Goal: Information Seeking & Learning: Learn about a topic

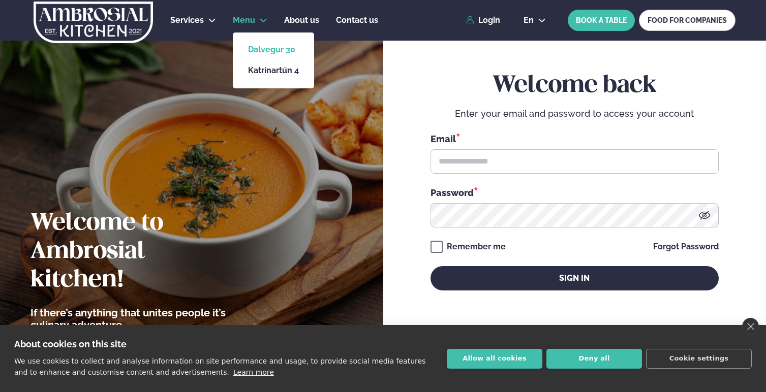
click at [259, 46] on link "Dalvegur 30" at bounding box center [273, 50] width 51 height 8
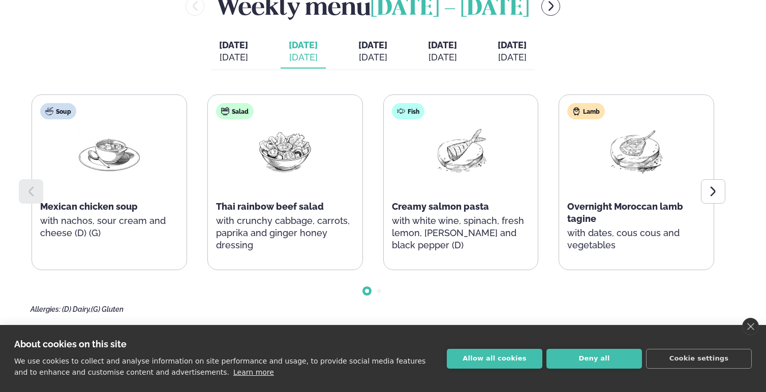
scroll to position [457, 0]
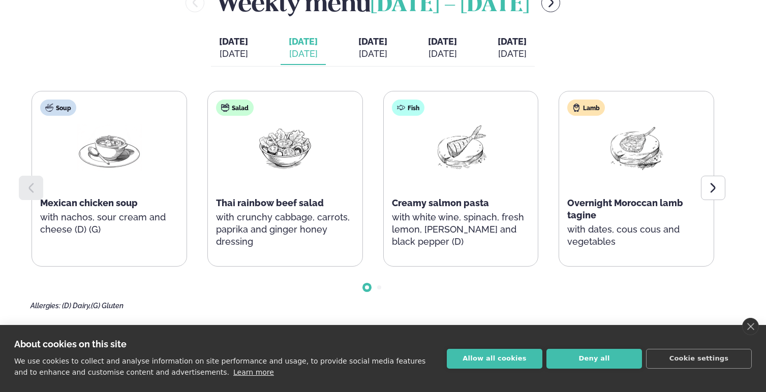
click at [365, 46] on span "[DATE]" at bounding box center [372, 41] width 29 height 11
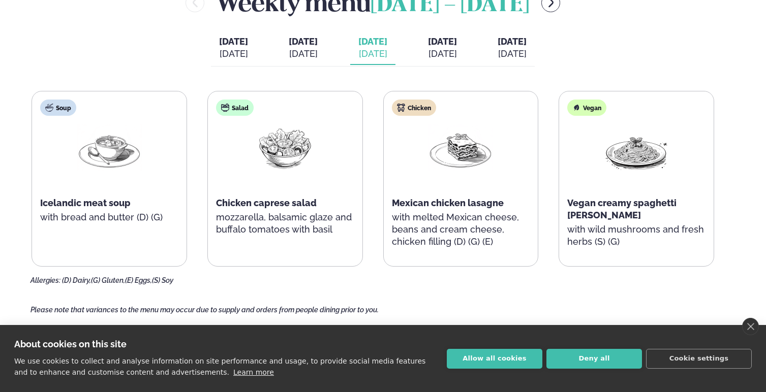
click at [437, 39] on span "[DATE]" at bounding box center [442, 41] width 29 height 11
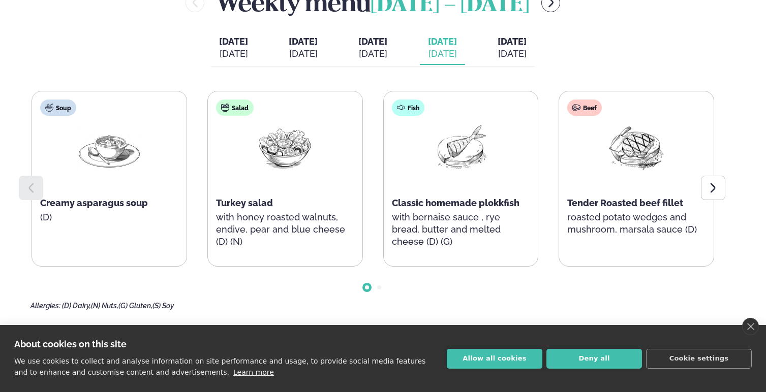
click at [527, 43] on span "[DATE]" at bounding box center [512, 41] width 29 height 11
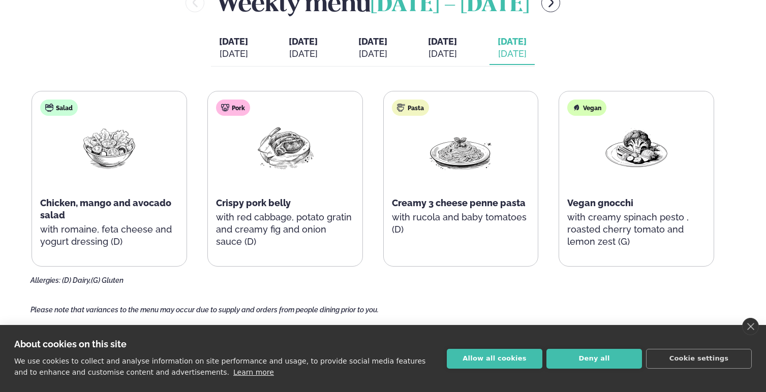
click at [465, 47] on button "[DATE] [DATE]" at bounding box center [442, 49] width 45 height 34
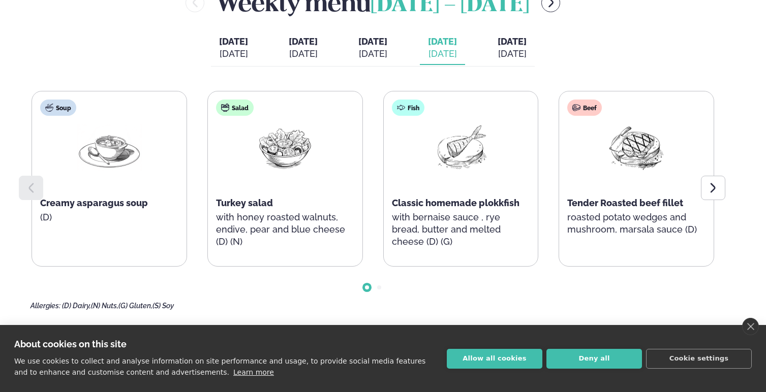
click at [395, 49] on button "[DATE] [DATE]" at bounding box center [372, 49] width 45 height 34
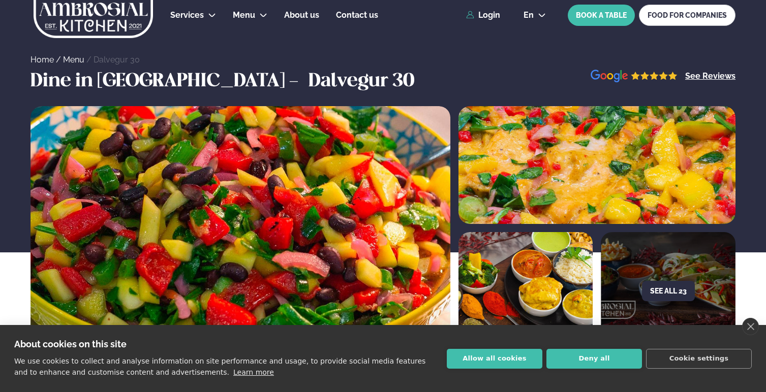
scroll to position [0, 0]
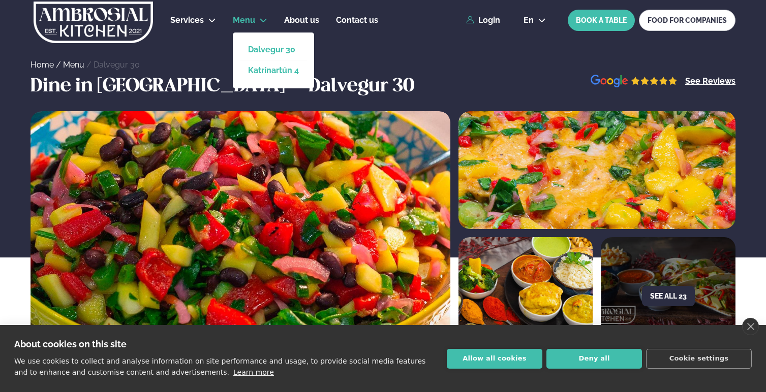
click at [263, 74] on link "Katrínartún 4" at bounding box center [273, 71] width 51 height 8
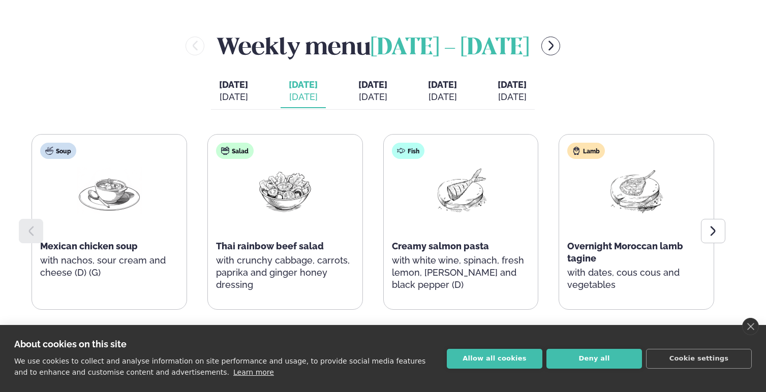
scroll to position [415, 0]
click at [384, 93] on div "[DATE]" at bounding box center [372, 96] width 29 height 12
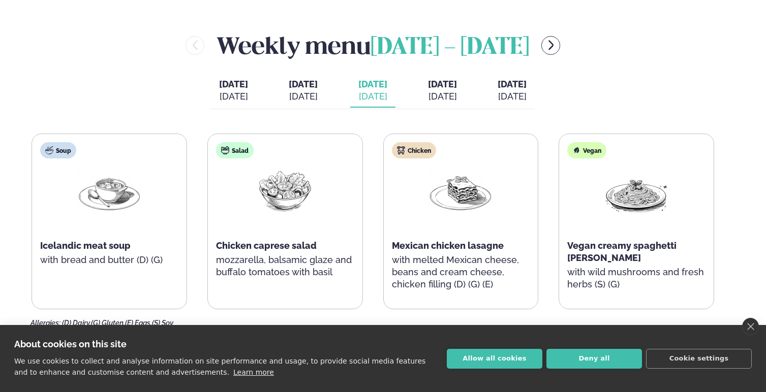
click at [221, 91] on div "[DATE]" at bounding box center [233, 96] width 29 height 12
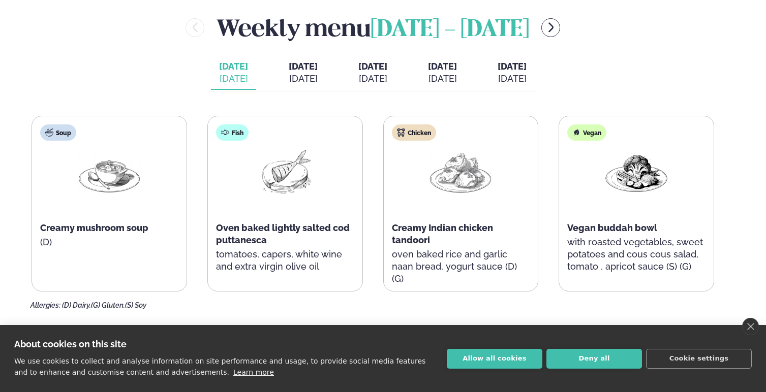
scroll to position [425, 0]
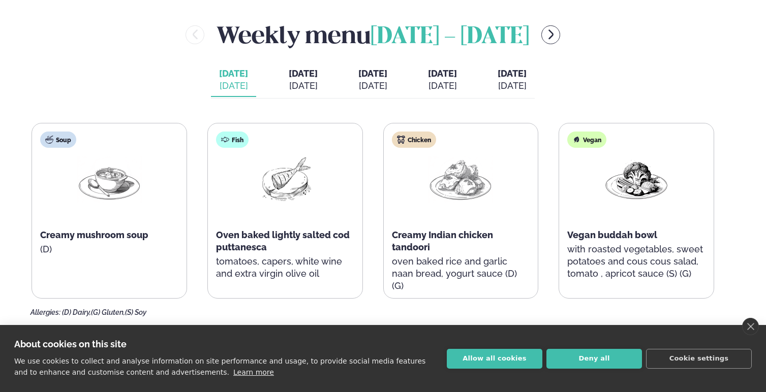
click at [516, 74] on button "[DATE] [DATE]" at bounding box center [511, 81] width 45 height 34
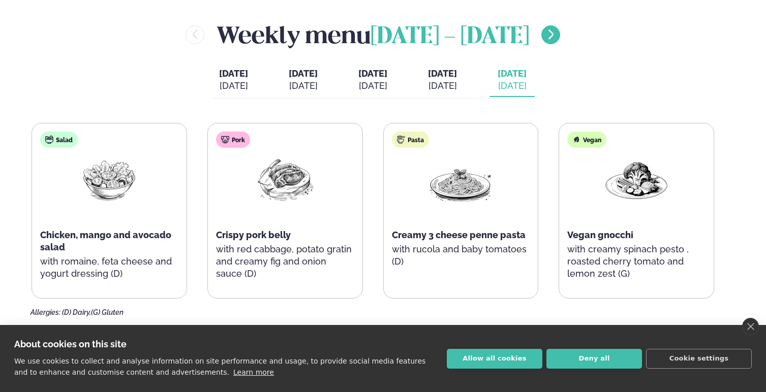
click at [557, 40] on icon "menu-btn-right" at bounding box center [551, 34] width 12 height 12
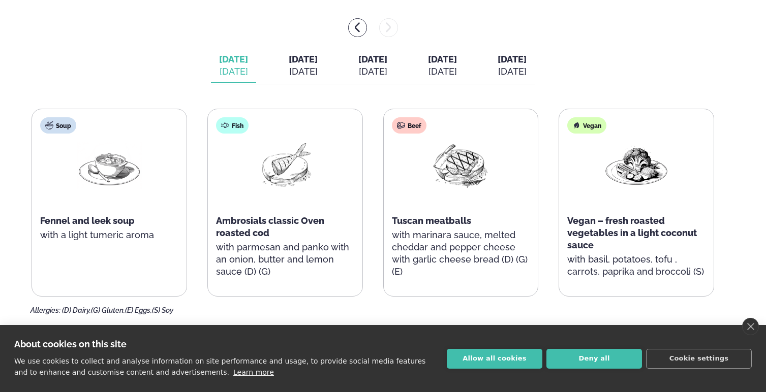
click at [289, 61] on span "[DATE]" at bounding box center [303, 59] width 29 height 11
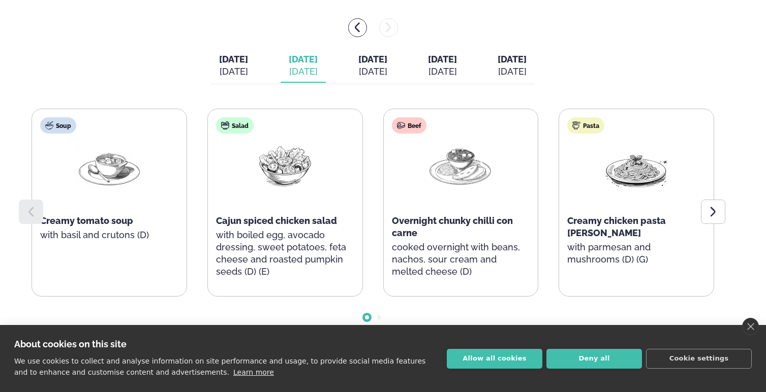
click at [379, 65] on button "[DATE] [DATE]" at bounding box center [372, 66] width 45 height 34
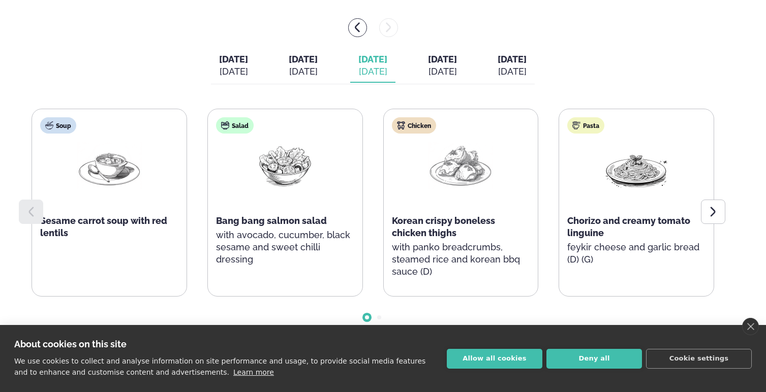
click at [446, 76] on div "[DATE]" at bounding box center [442, 72] width 29 height 12
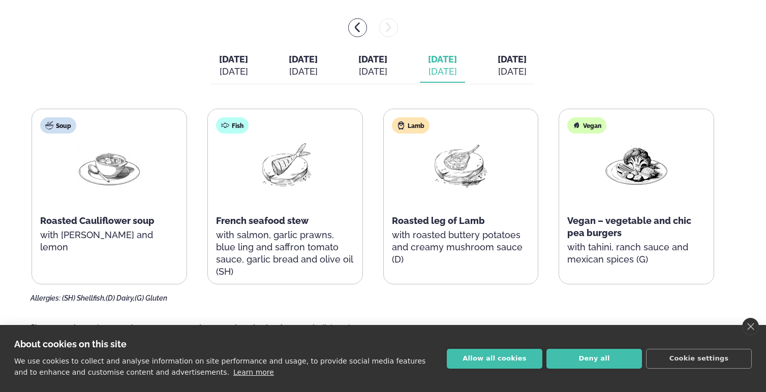
click at [527, 58] on span "[DATE]" at bounding box center [512, 59] width 29 height 11
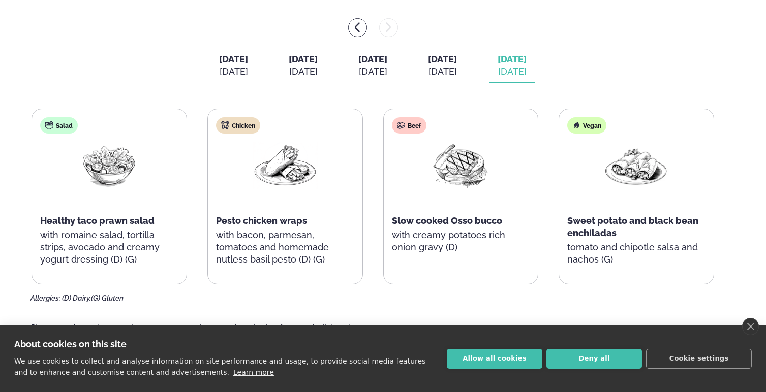
click at [220, 65] on button "[DATE] [DATE]" at bounding box center [233, 66] width 45 height 34
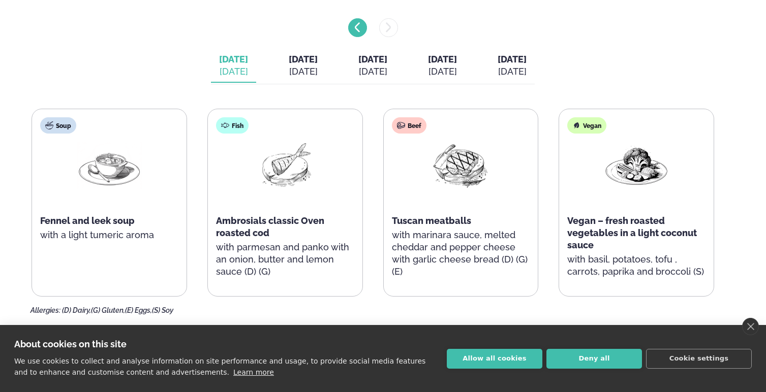
click at [363, 23] on icon "menu-btn-left" at bounding box center [357, 27] width 12 height 12
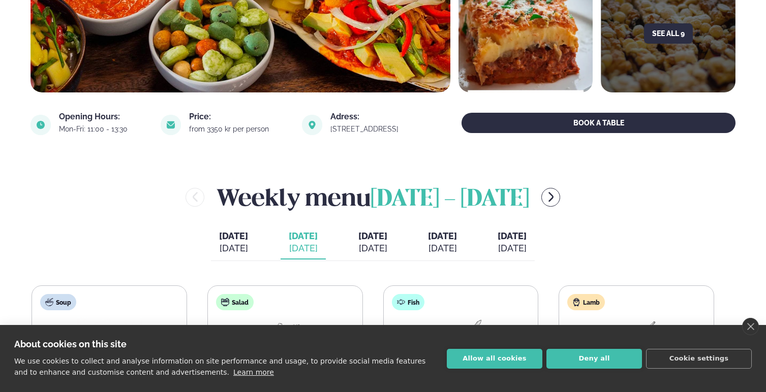
scroll to position [248, 0]
